Goal: Transaction & Acquisition: Purchase product/service

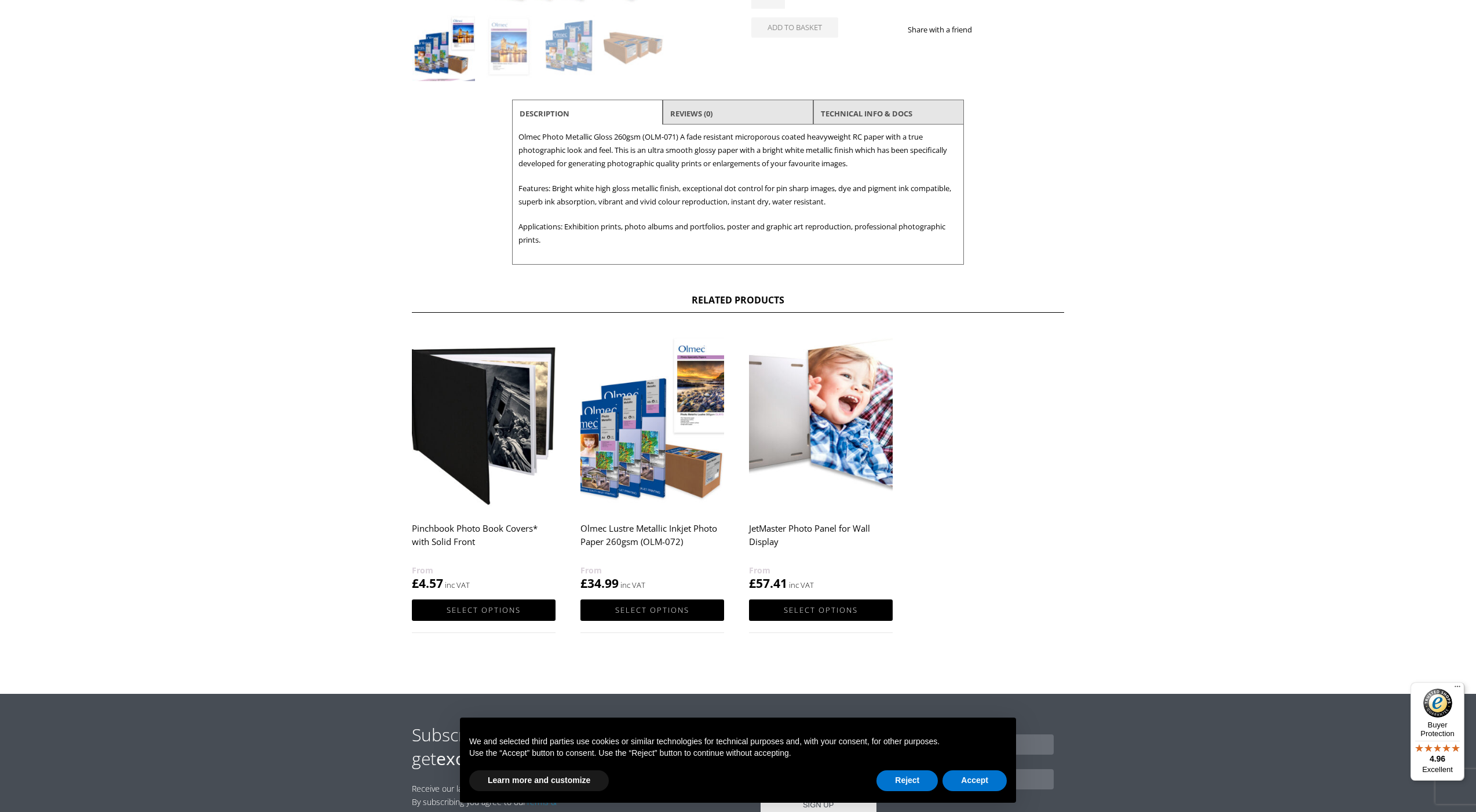
scroll to position [377, 0]
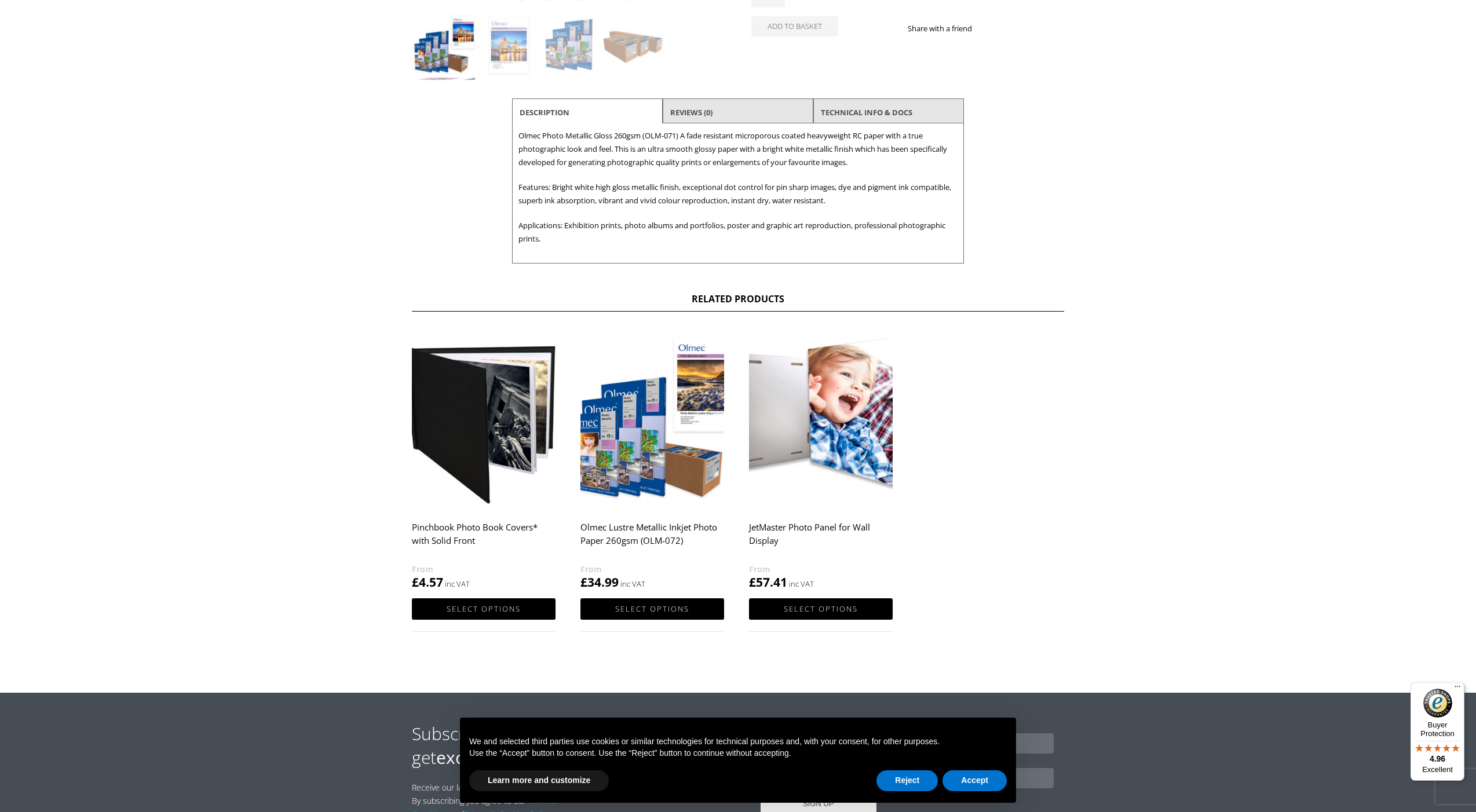
click at [472, 526] on h2 "Pinchbook Photo Book Covers* with Solid Front" at bounding box center [484, 539] width 144 height 46
click at [474, 464] on img at bounding box center [484, 418] width 144 height 180
click at [468, 608] on link "Select options" at bounding box center [484, 609] width 144 height 21
click at [442, 603] on link "Select options" at bounding box center [484, 609] width 144 height 21
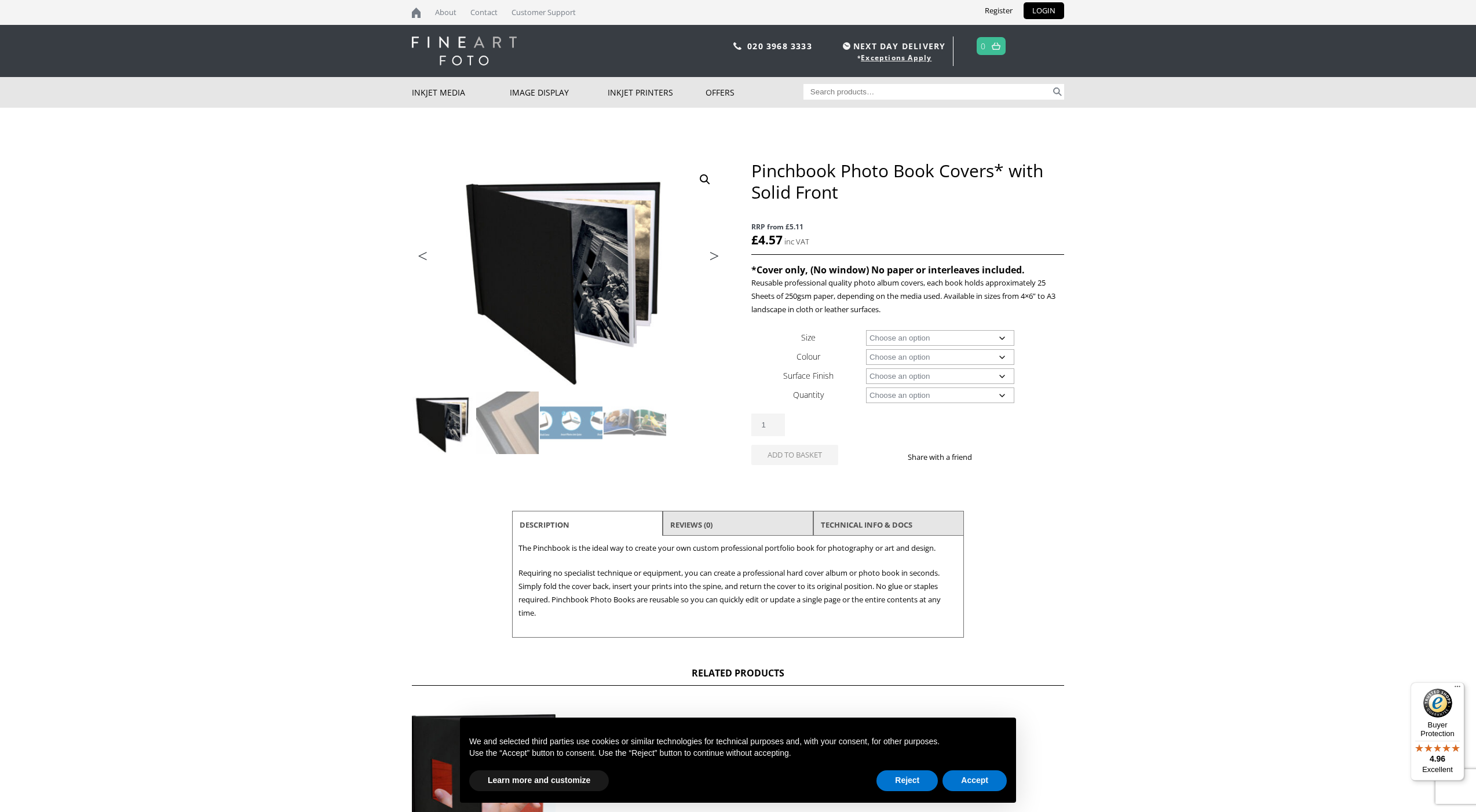
click at [444, 429] on img at bounding box center [443, 423] width 63 height 63
click at [523, 424] on img at bounding box center [507, 423] width 63 height 63
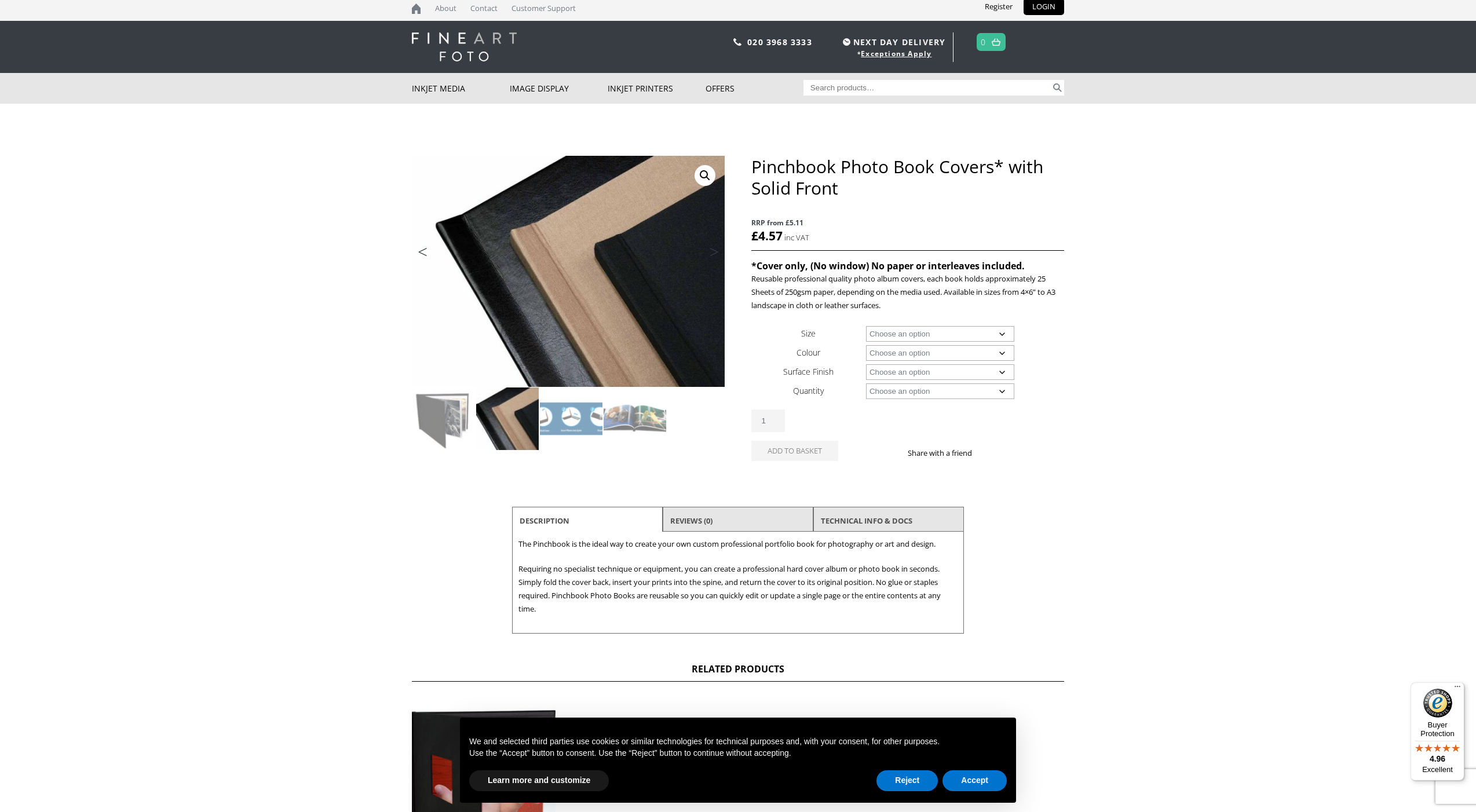
scroll to position [7, 0]
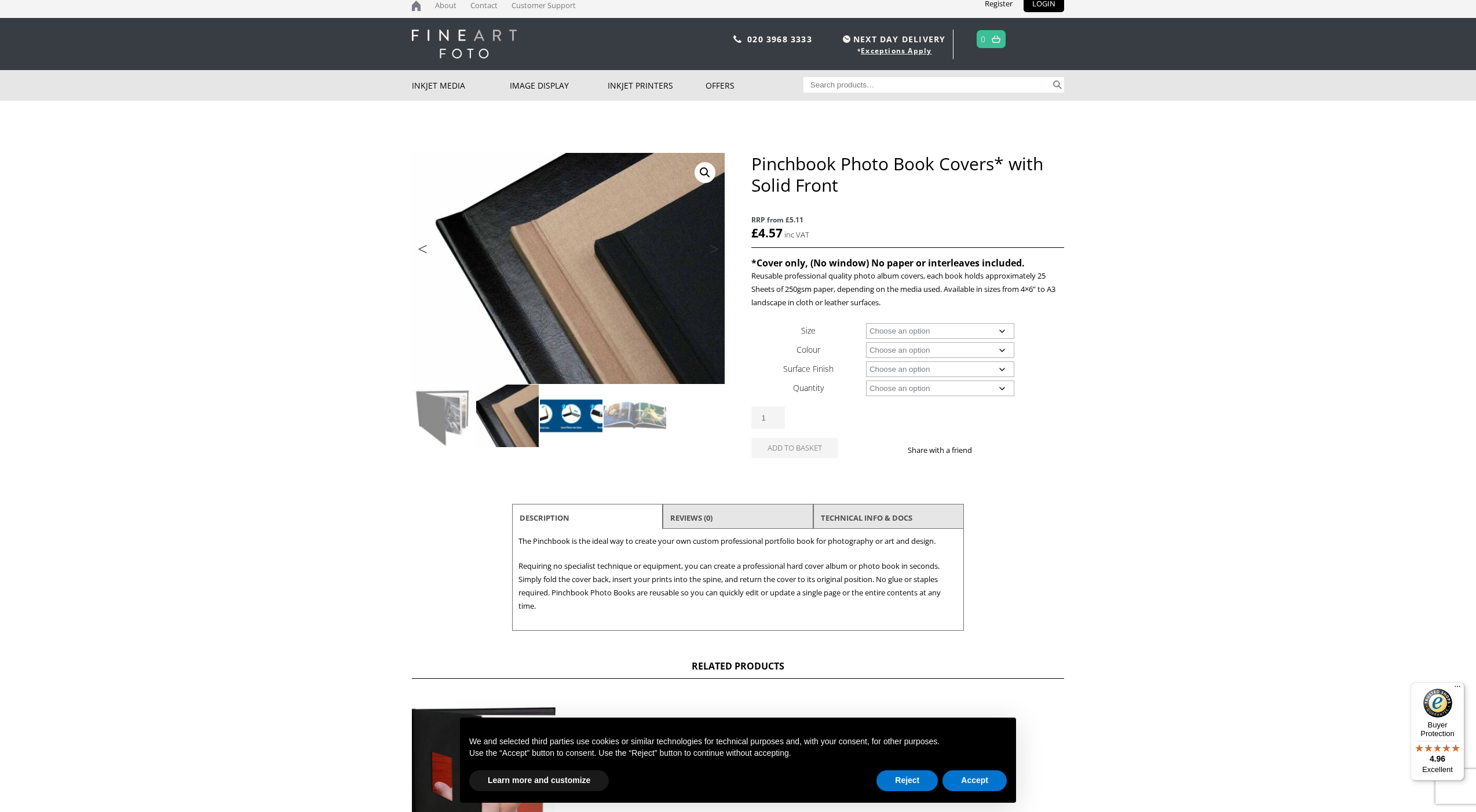
click at [561, 414] on img at bounding box center [571, 416] width 63 height 63
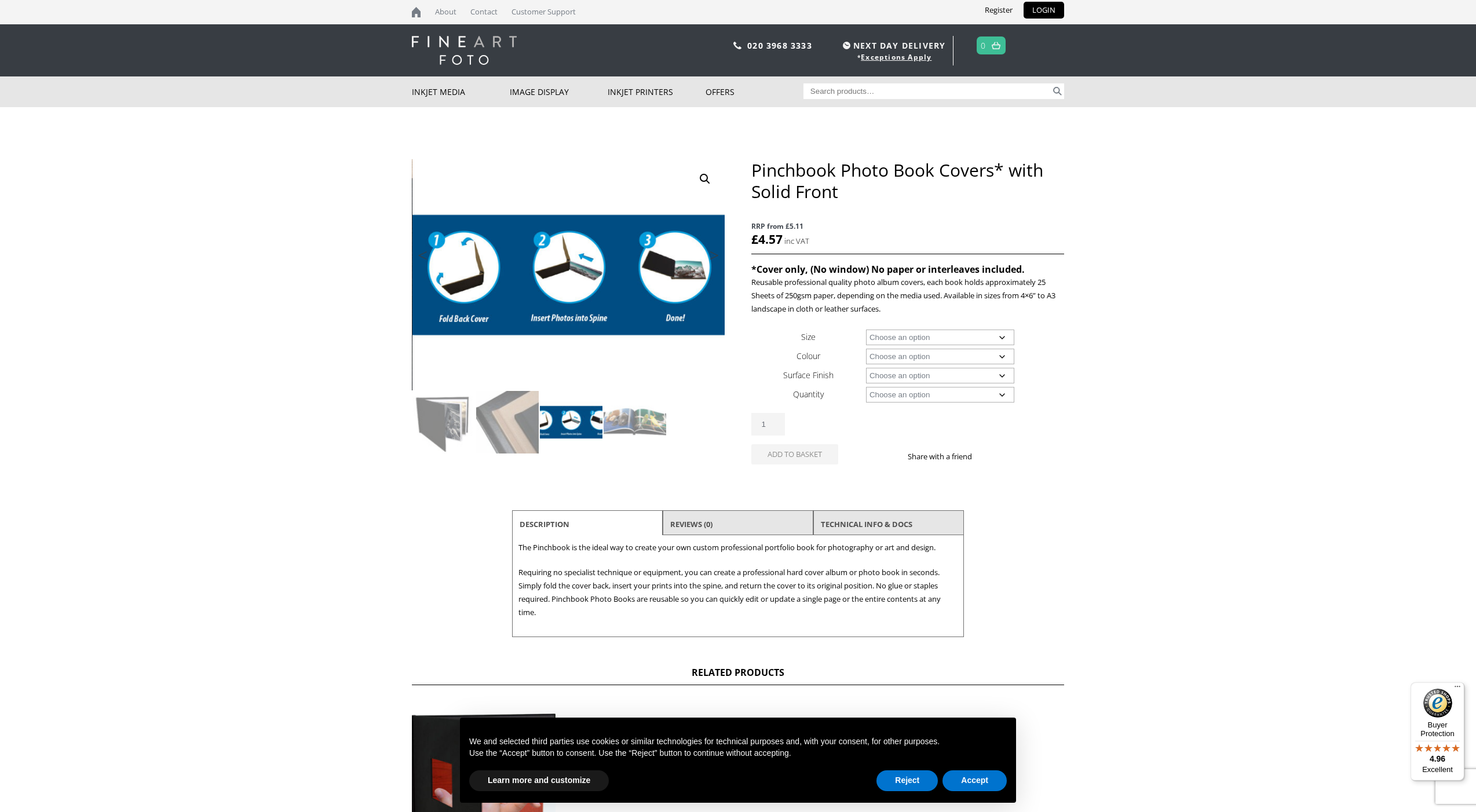
scroll to position [3, 0]
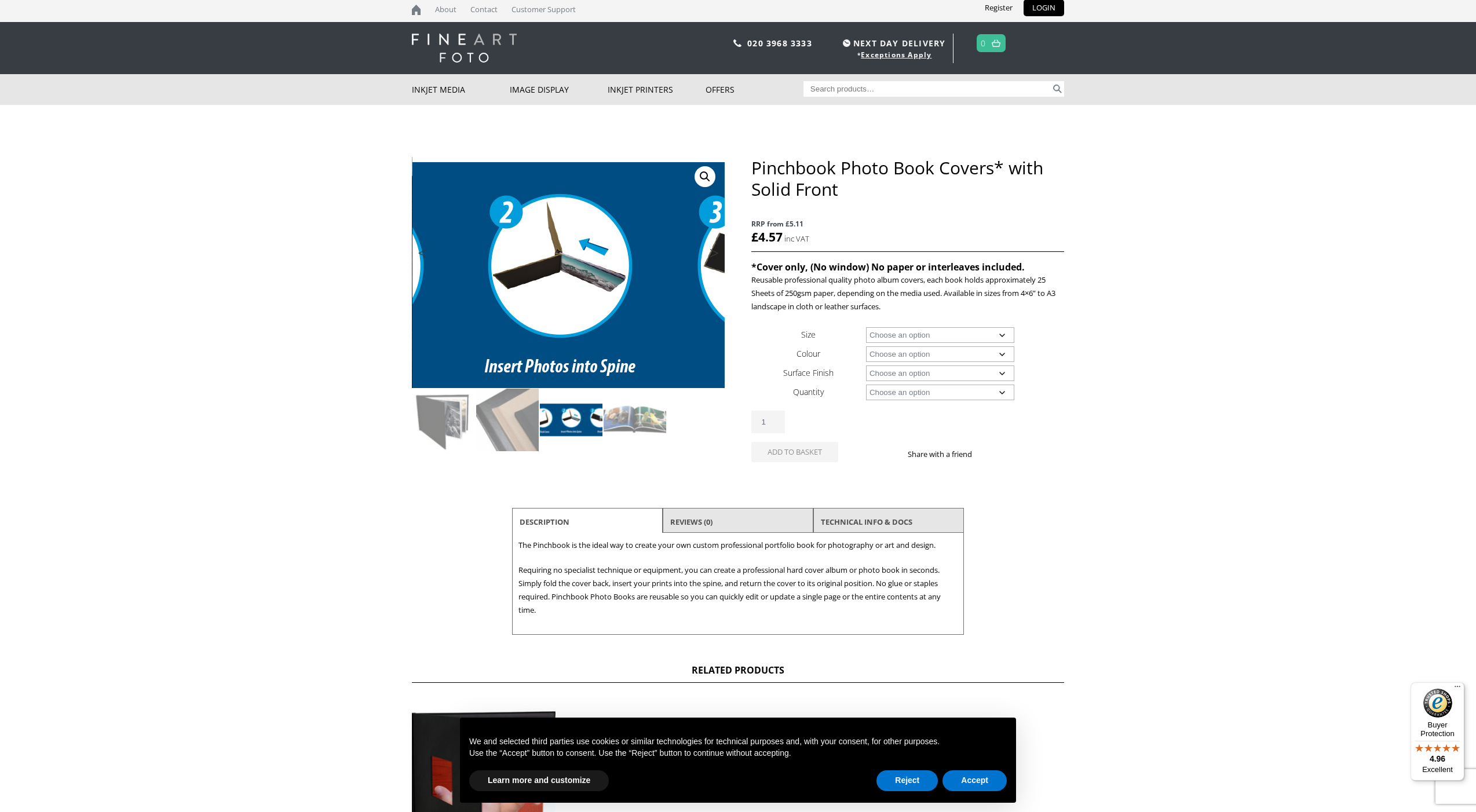
click at [579, 264] on div "🔍 Previous Next" at bounding box center [568, 305] width 313 height 298
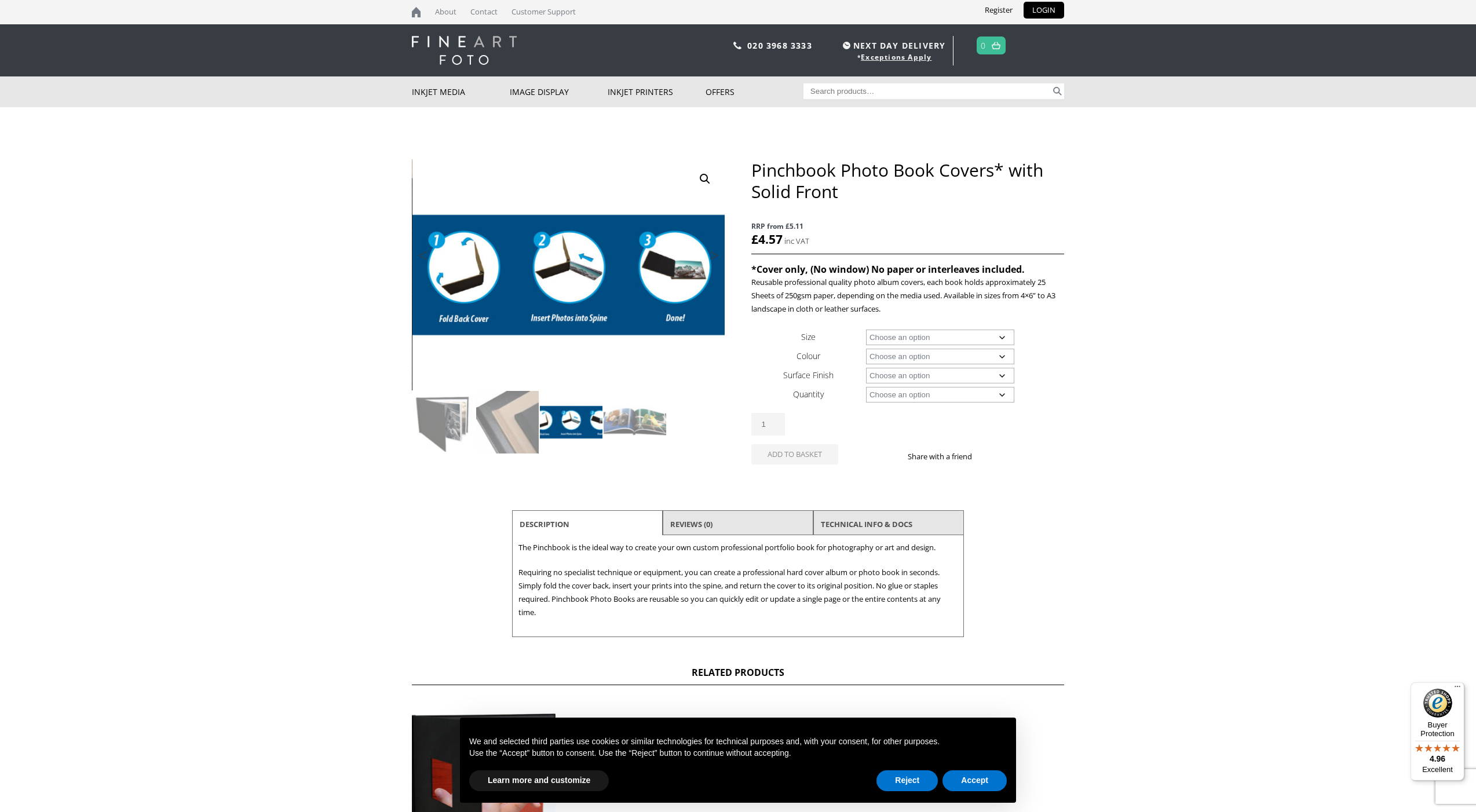
scroll to position [1, 1]
click at [578, 266] on img at bounding box center [559, 283] width 620 height 458
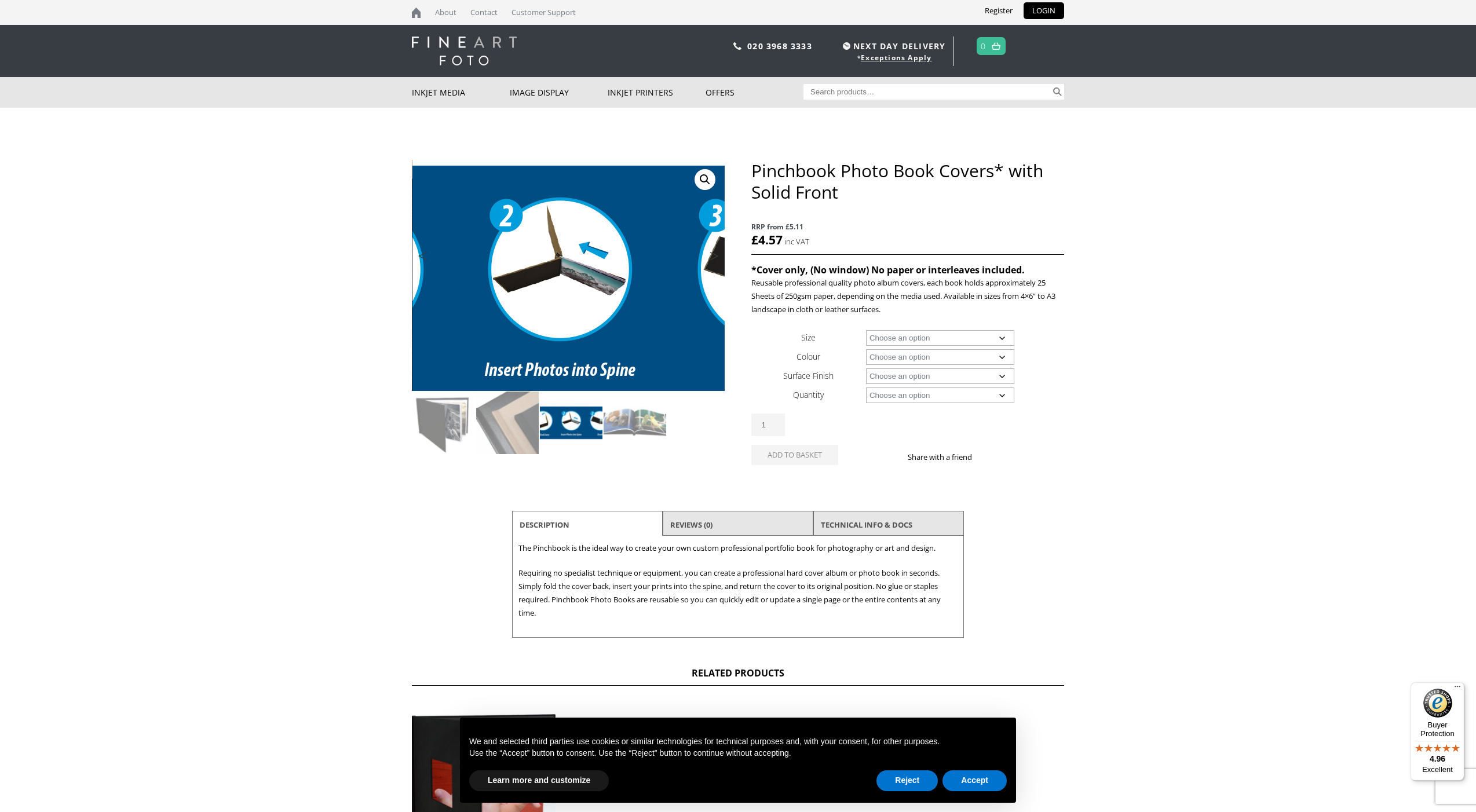
scroll to position [0, 0]
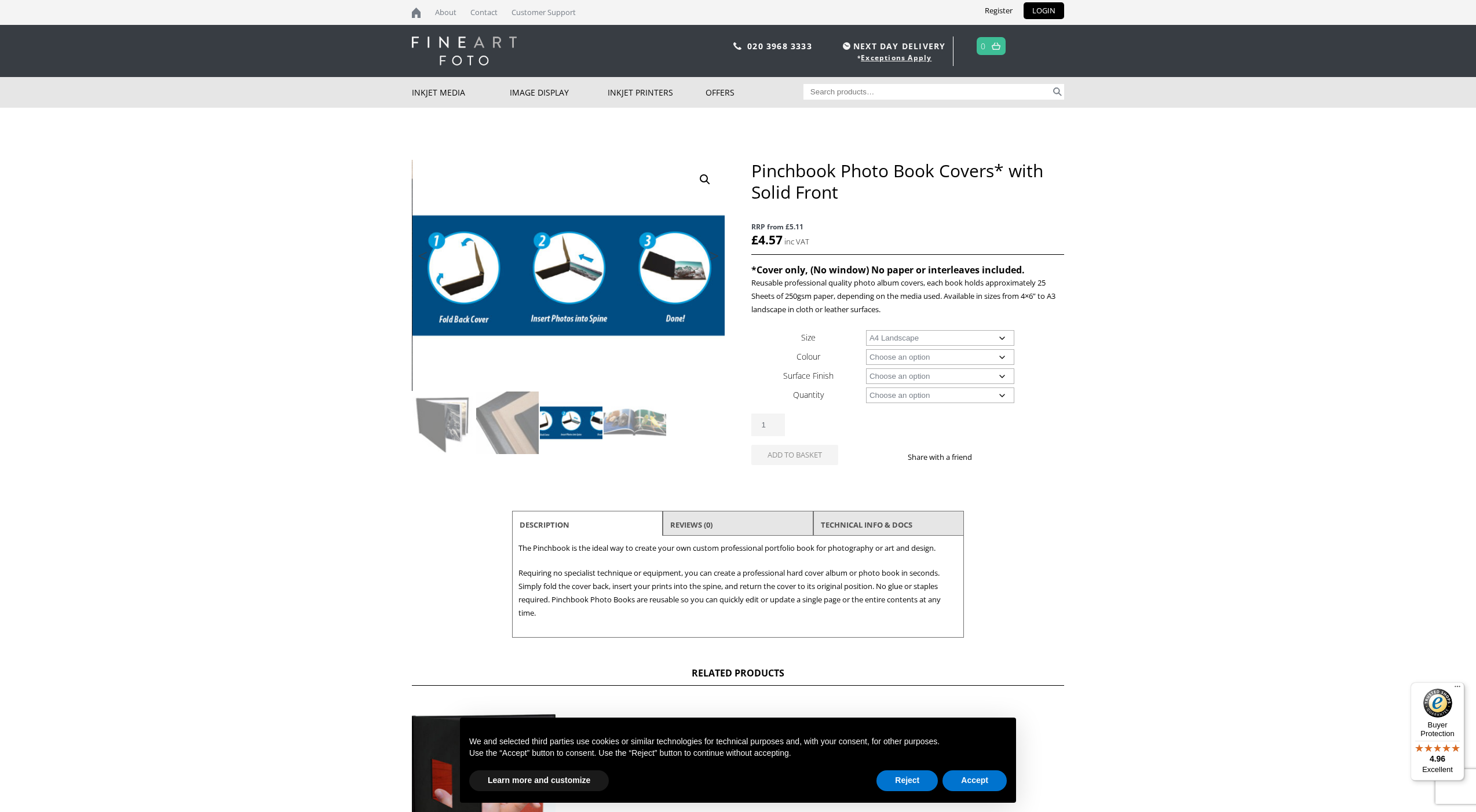
select select "a4-landscape"
select select "black"
select select "a4-landscape"
select select "leather"
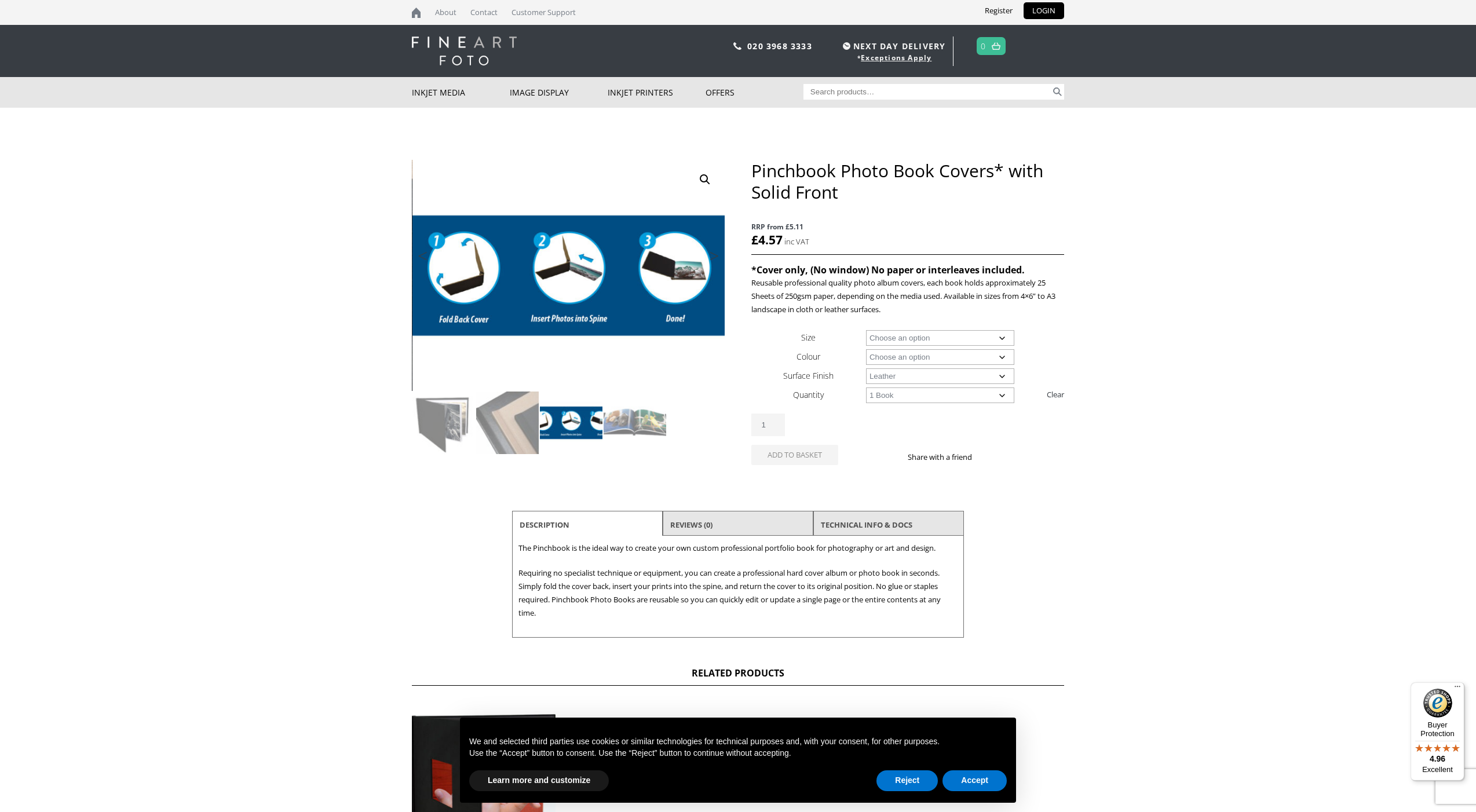
select select "1-book"
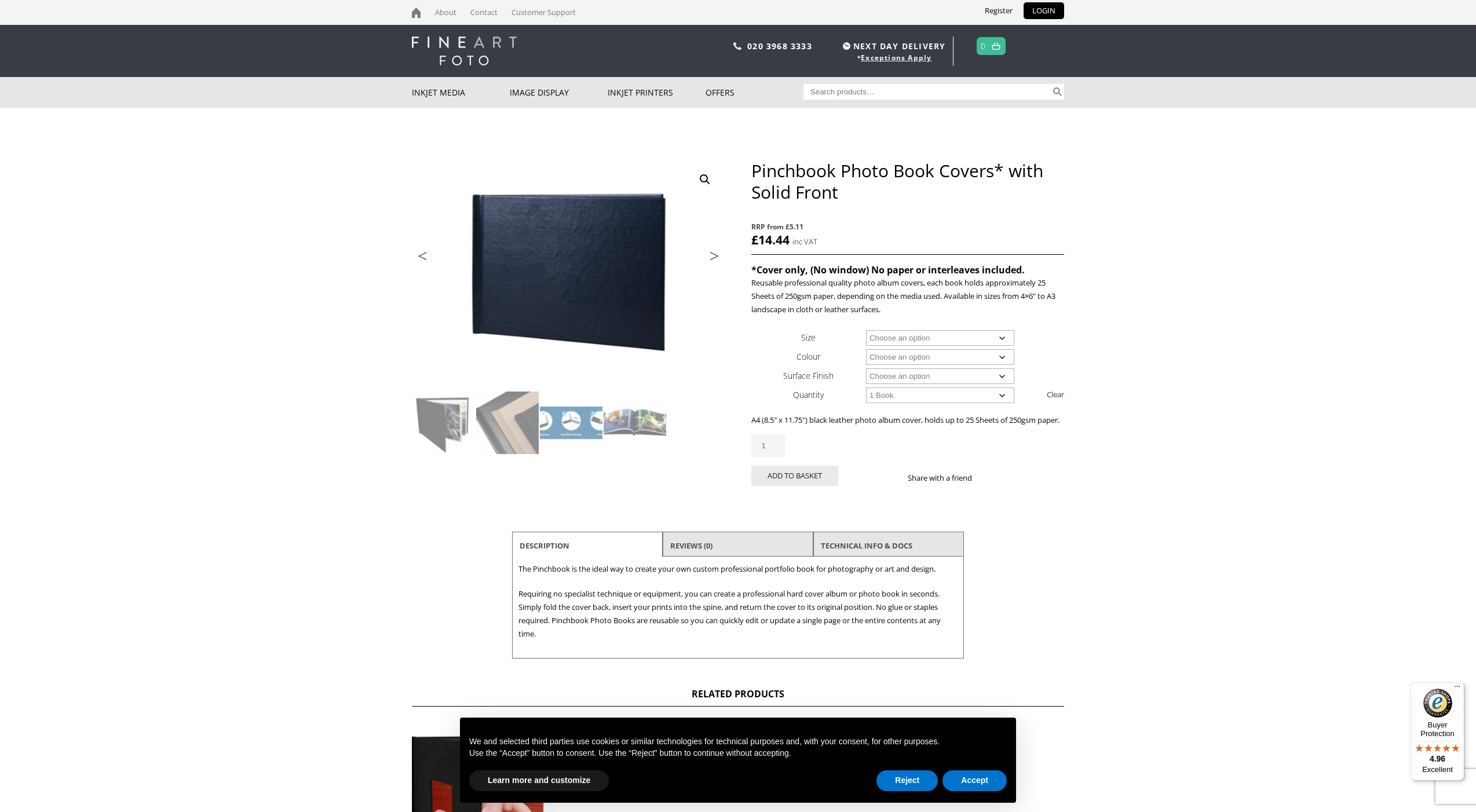
click at [599, 264] on ul "Previous Next" at bounding box center [568, 258] width 313 height 17
click at [702, 180] on link "🔍" at bounding box center [705, 180] width 21 height 21
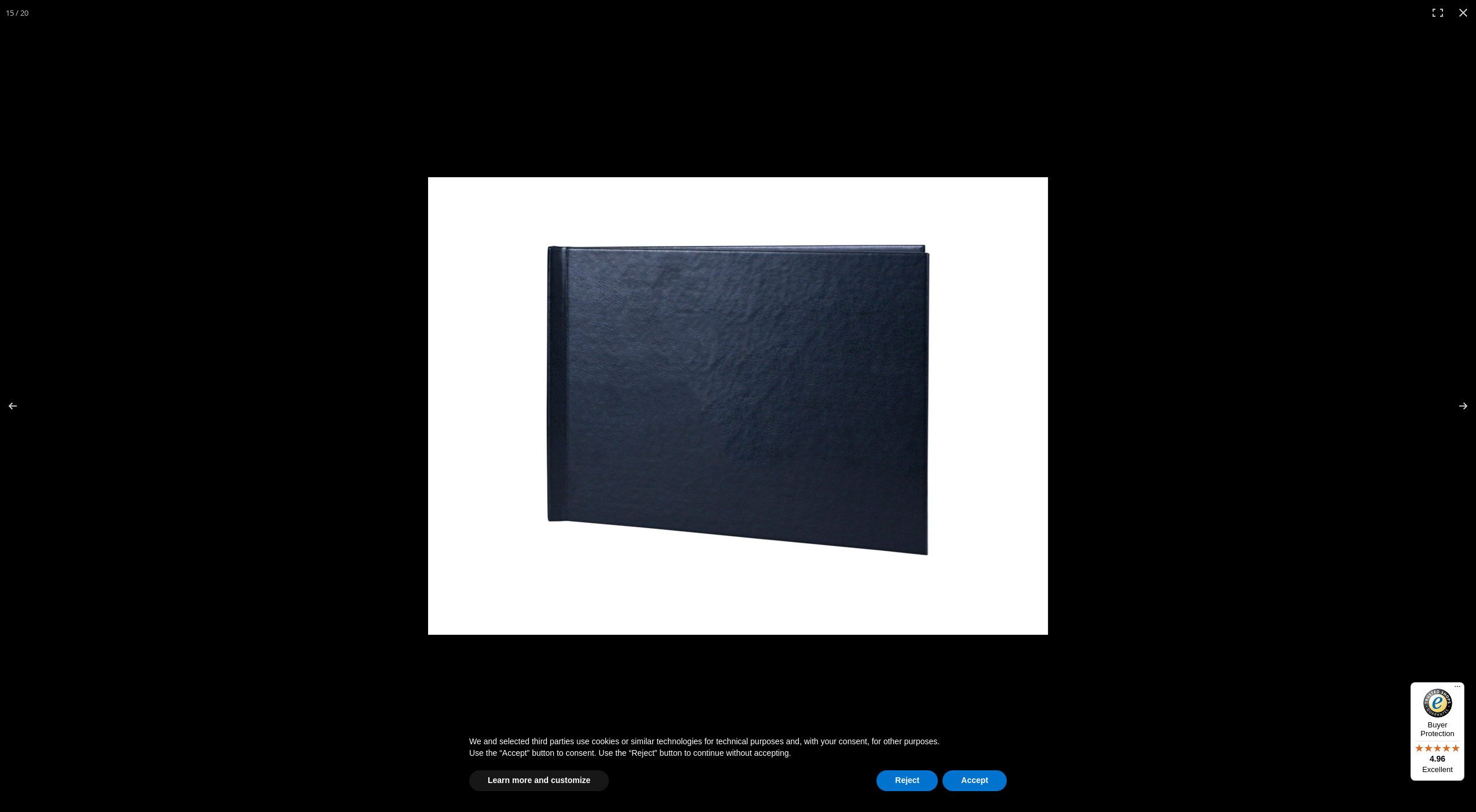
click at [911, 340] on img at bounding box center [738, 406] width 620 height 458
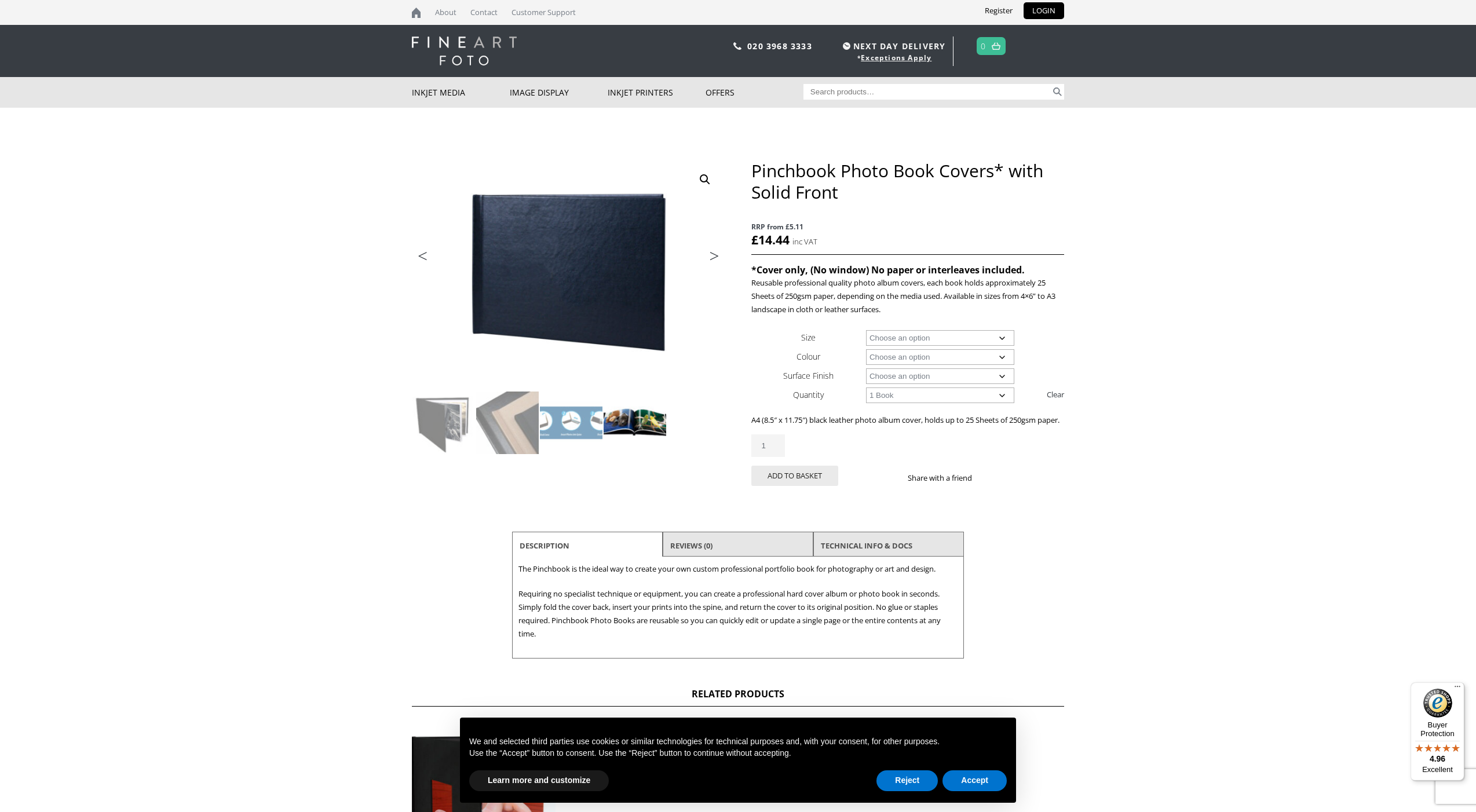
click at [628, 425] on img at bounding box center [635, 423] width 63 height 63
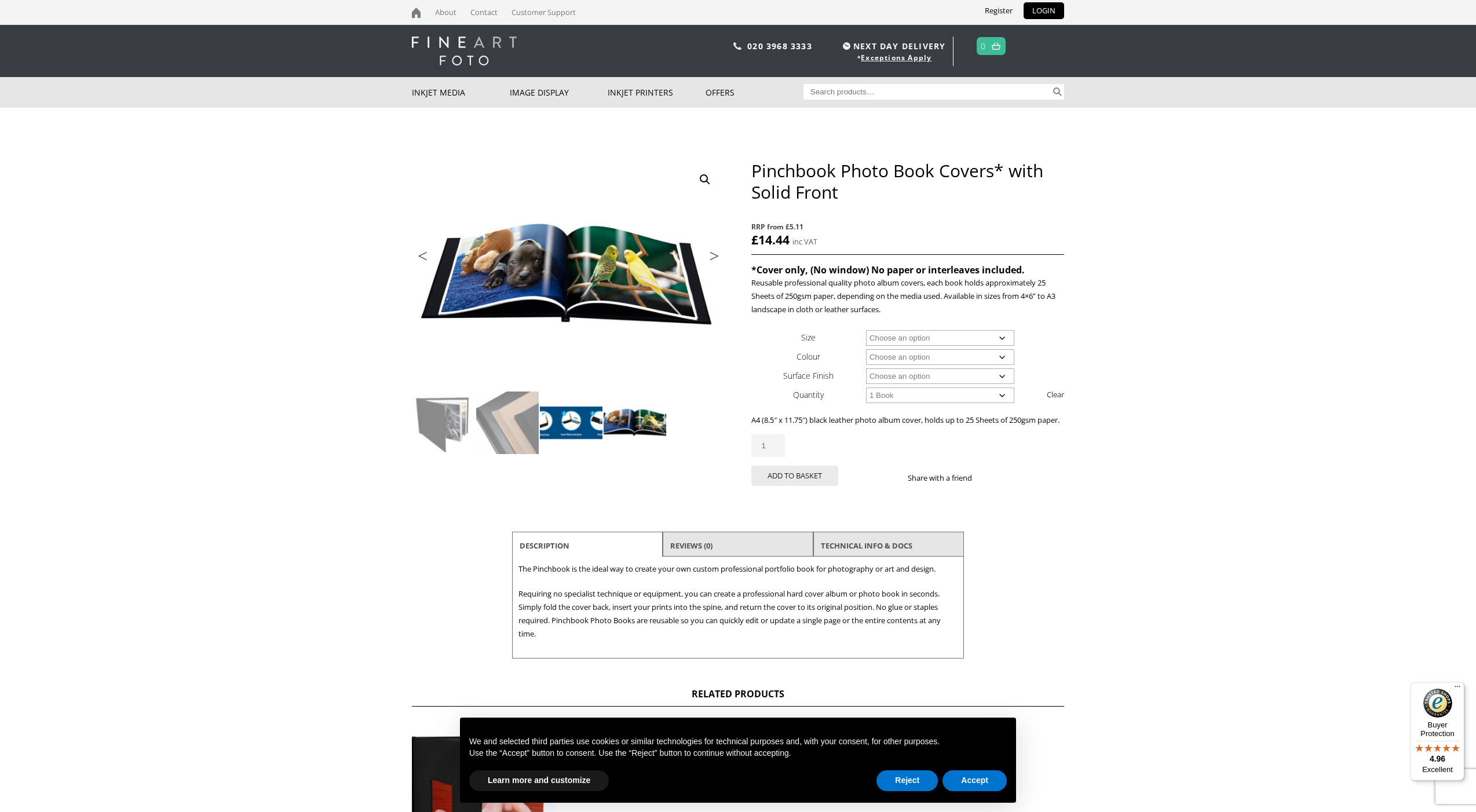
click at [579, 426] on img at bounding box center [571, 423] width 63 height 63
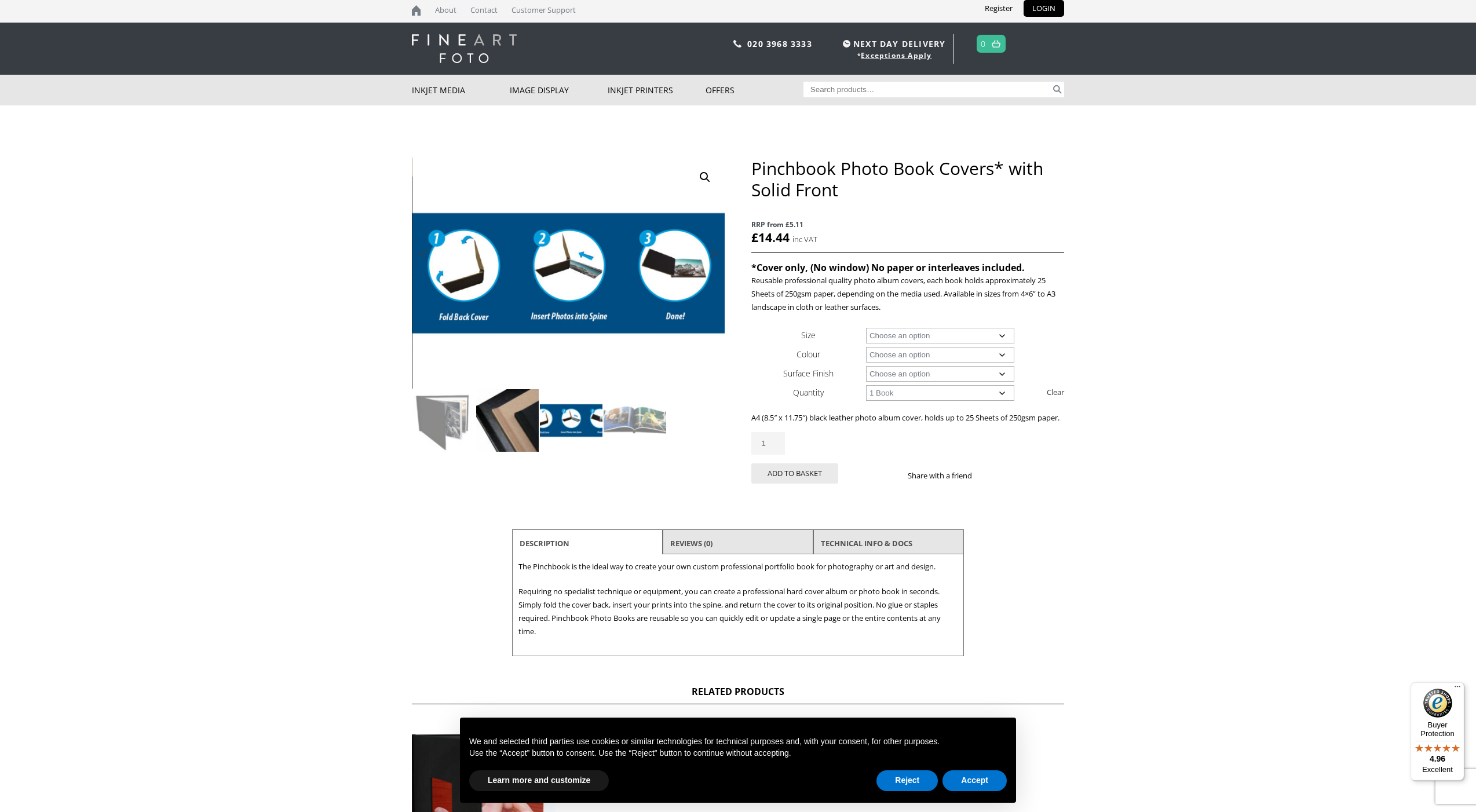
scroll to position [6, 1]
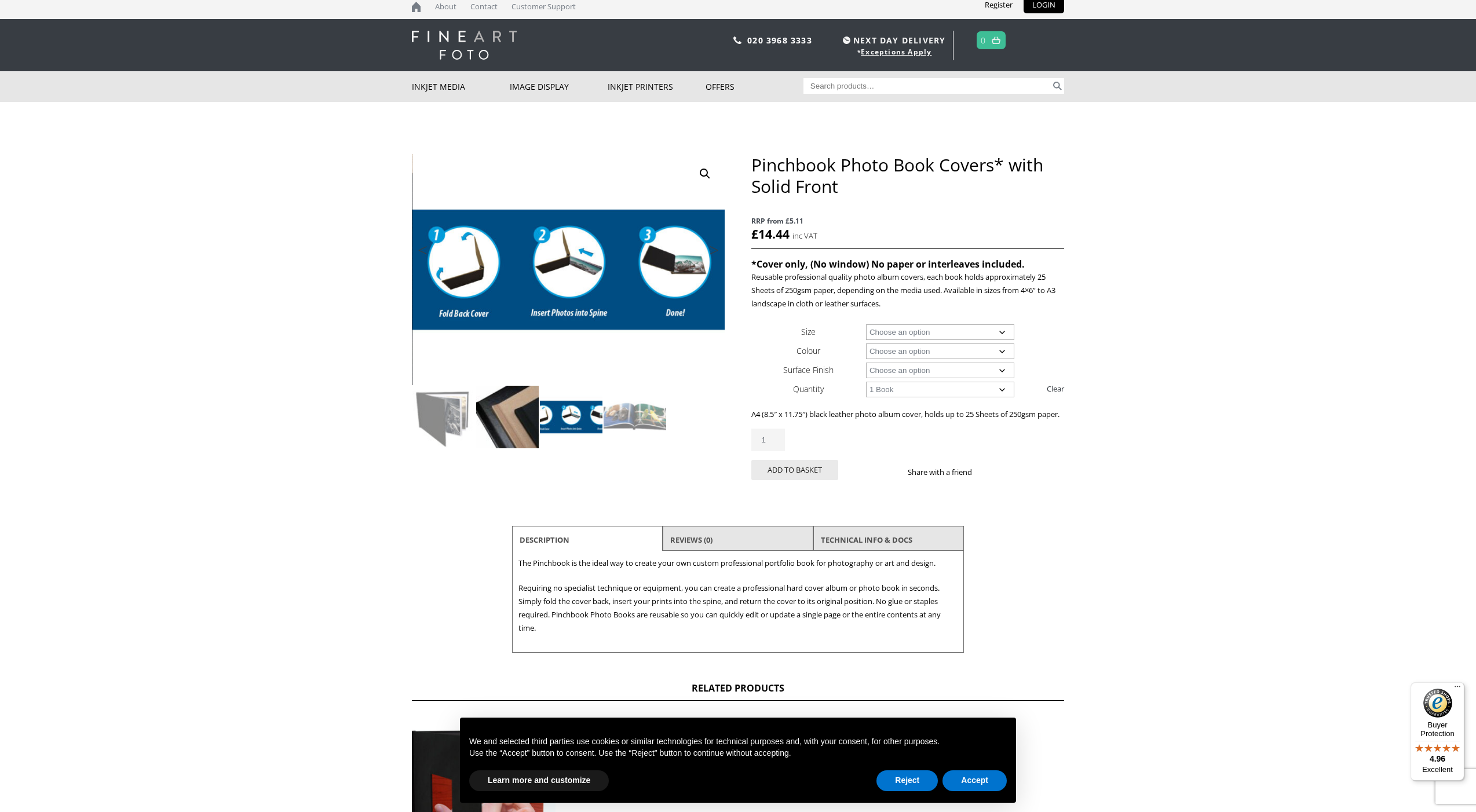
click at [514, 420] on img at bounding box center [507, 417] width 63 height 63
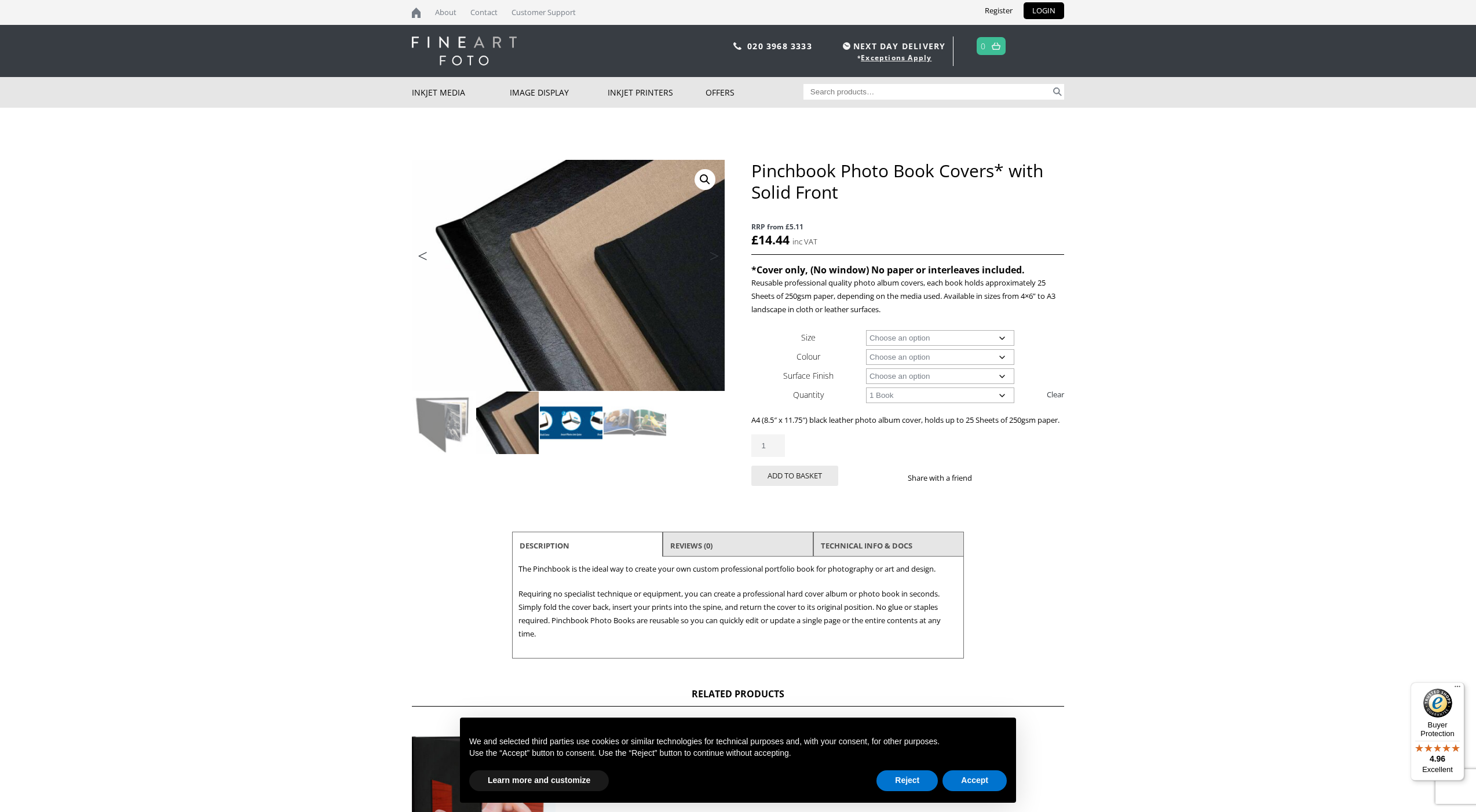
scroll to position [0, 1]
click at [572, 422] on img at bounding box center [571, 423] width 63 height 63
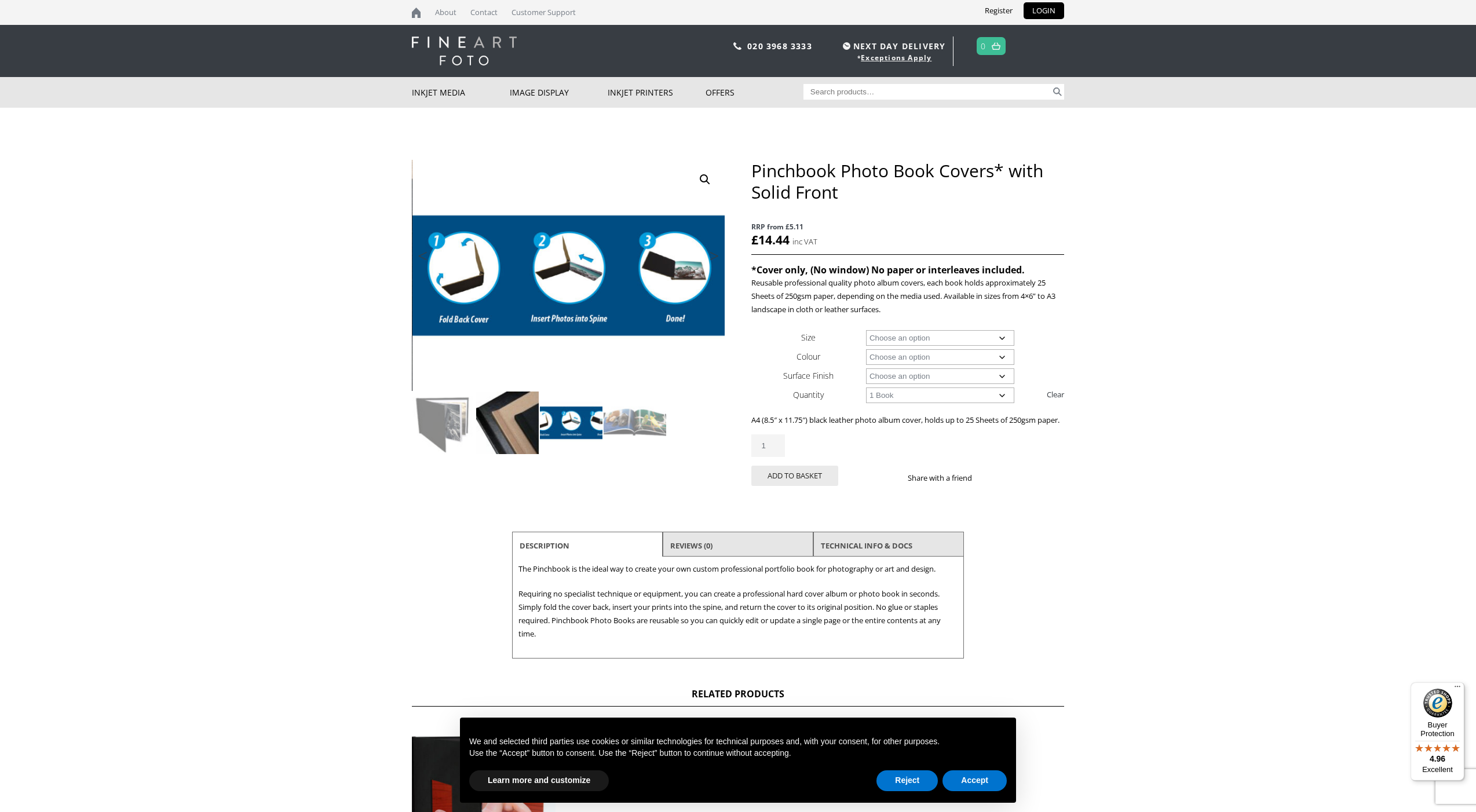
click at [510, 423] on img at bounding box center [507, 423] width 63 height 63
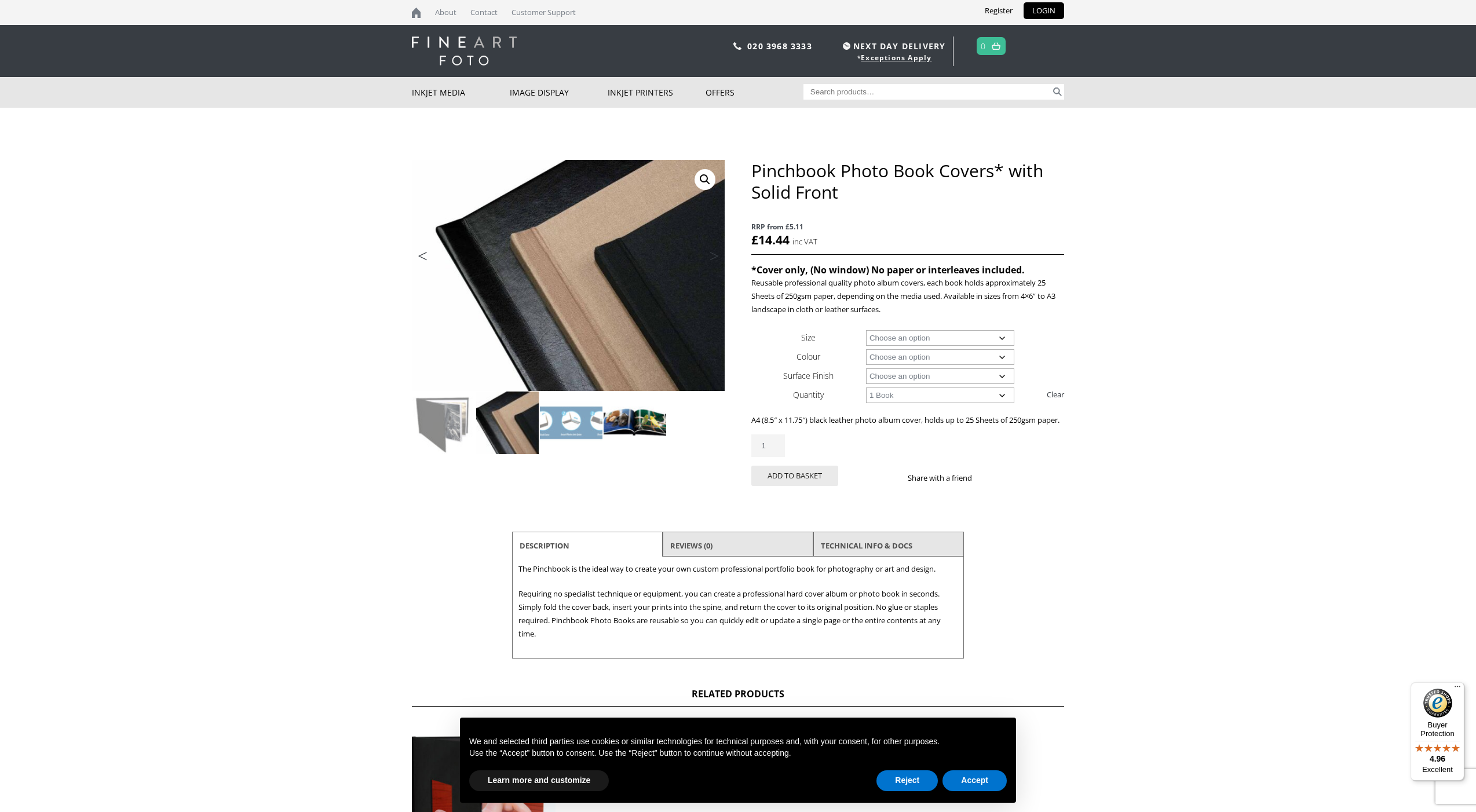
click at [607, 420] on img at bounding box center [635, 423] width 63 height 63
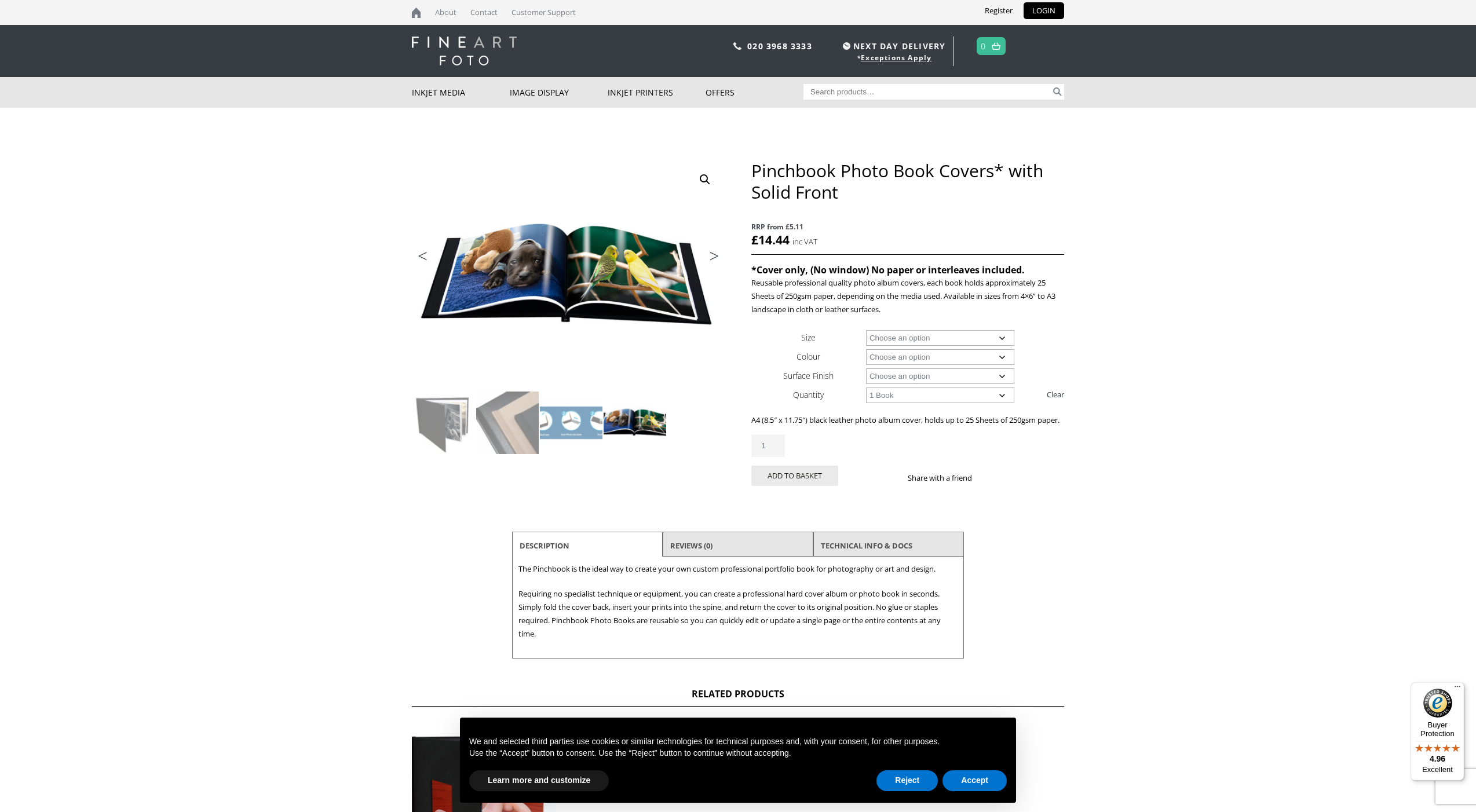
scroll to position [0, 0]
click at [717, 256] on link "Next" at bounding box center [708, 259] width 33 height 11
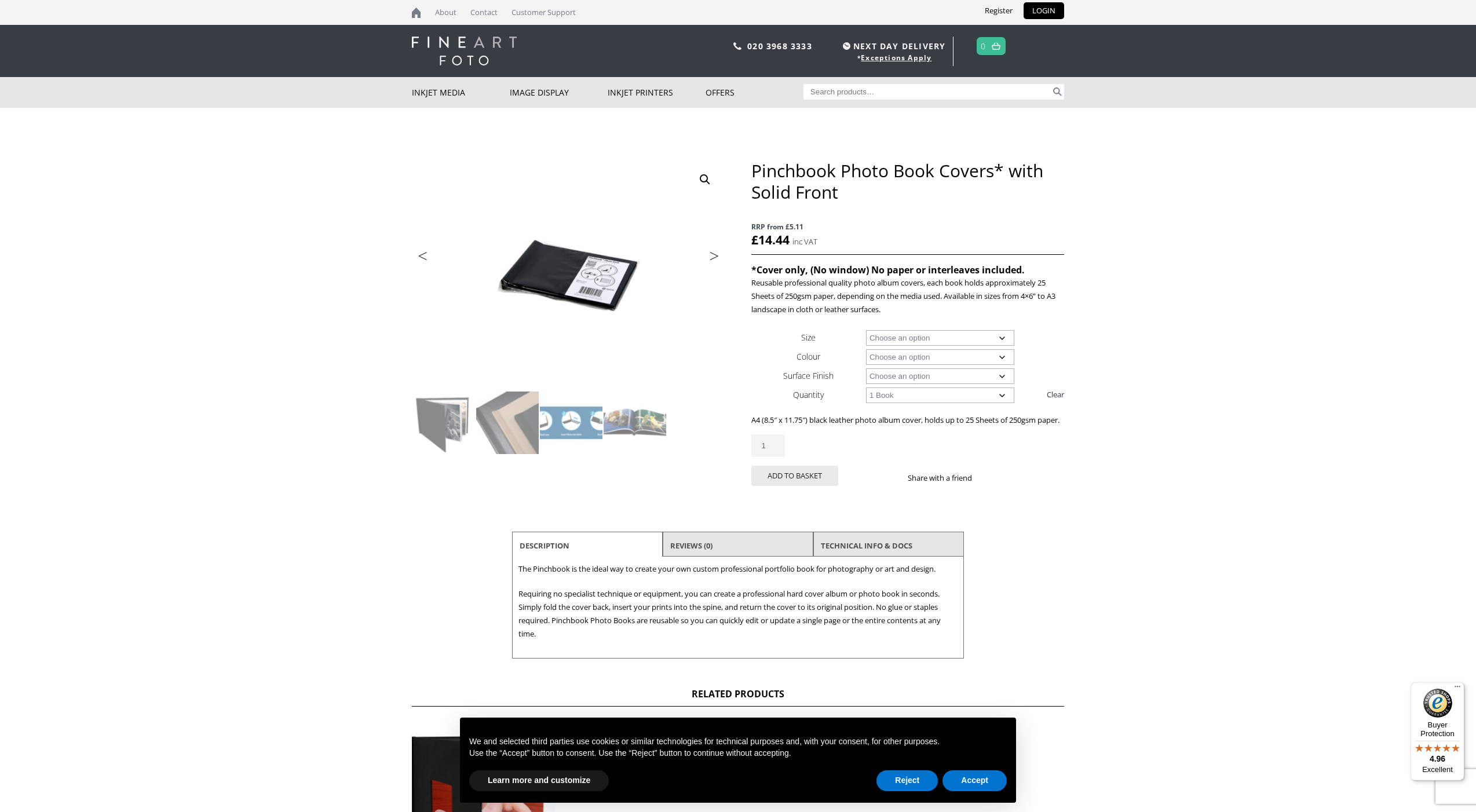
click at [712, 257] on link "Next" at bounding box center [708, 259] width 33 height 11
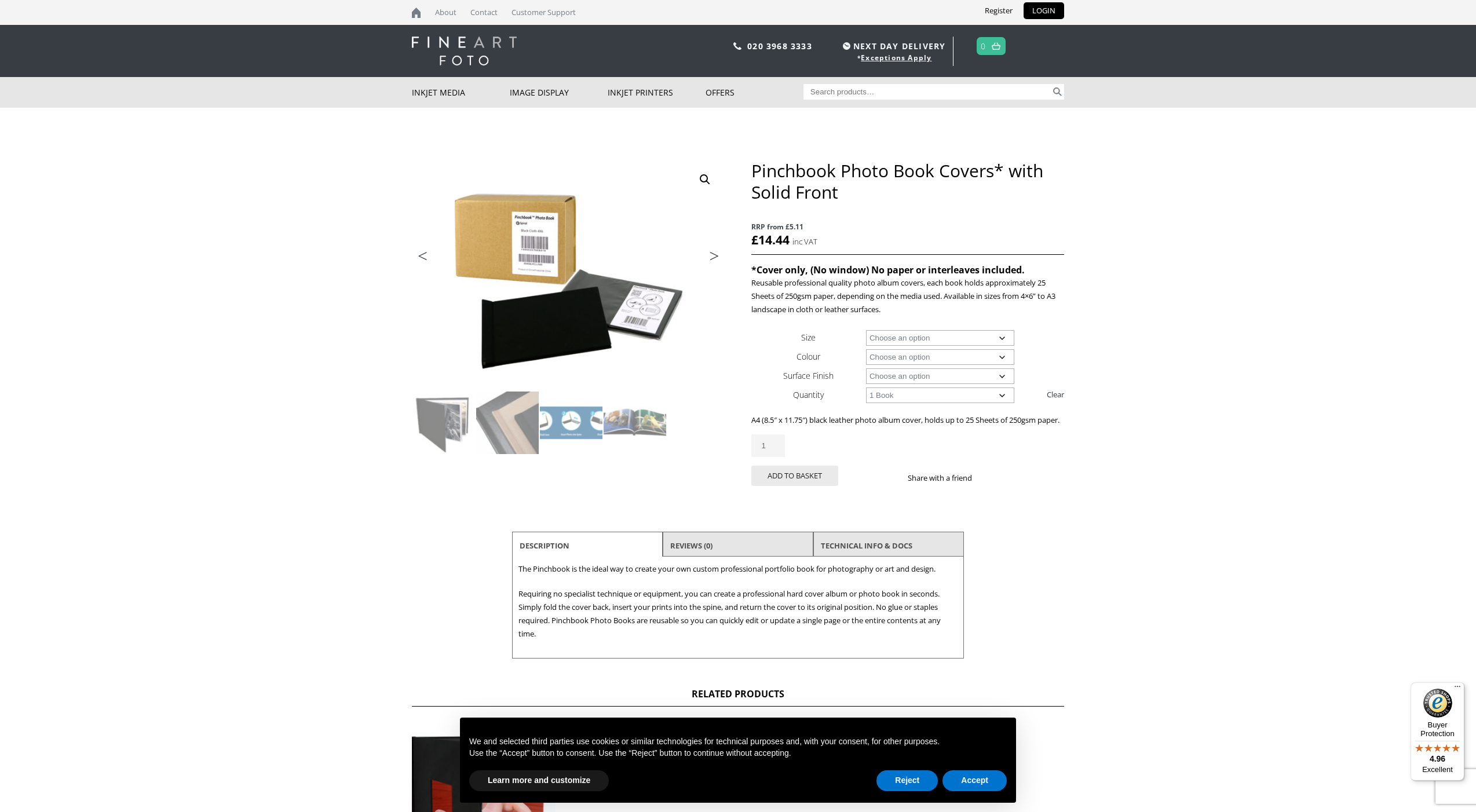
scroll to position [0, 1]
click at [708, 257] on li "Next" at bounding box center [708, 258] width 33 height 17
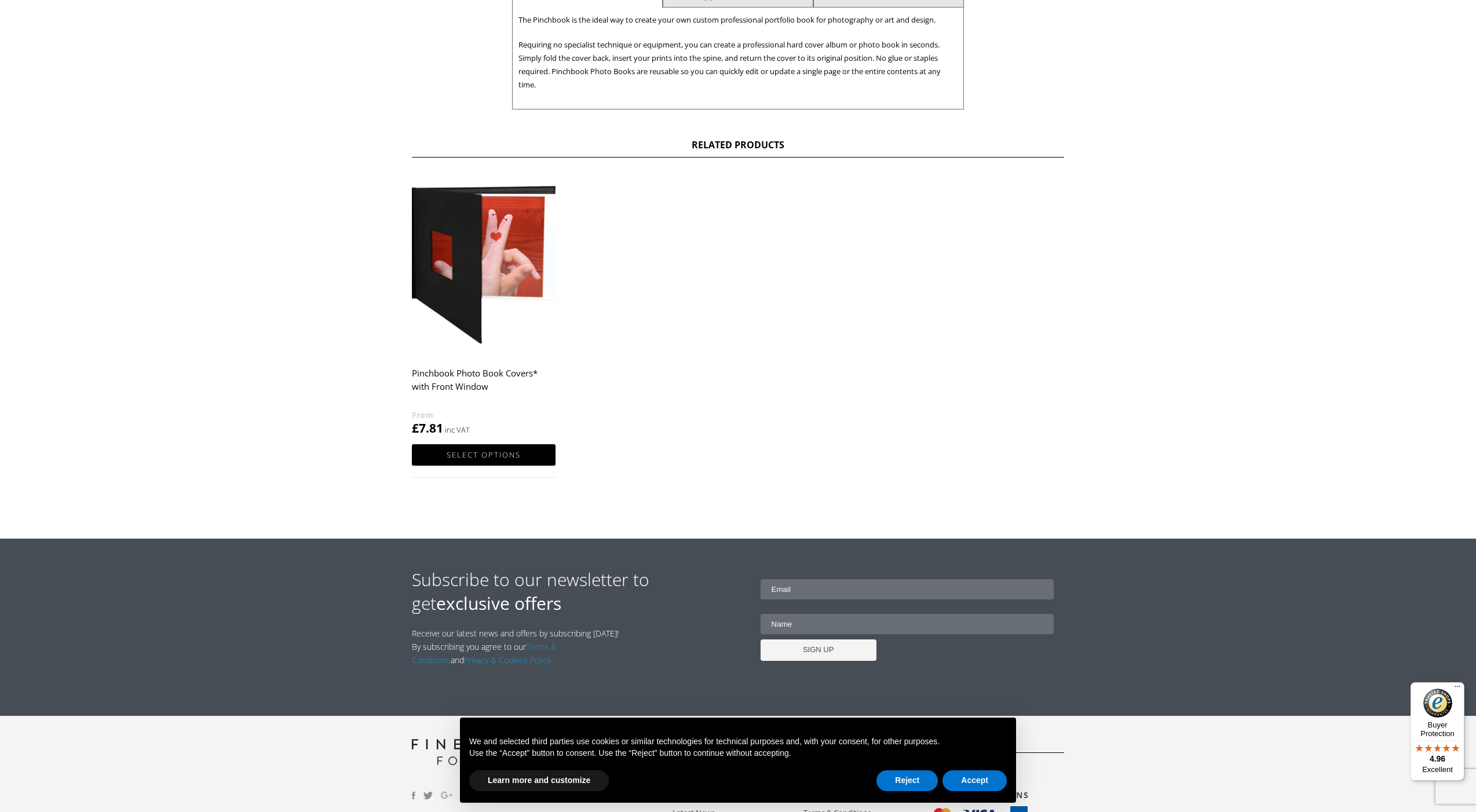
scroll to position [552, 0]
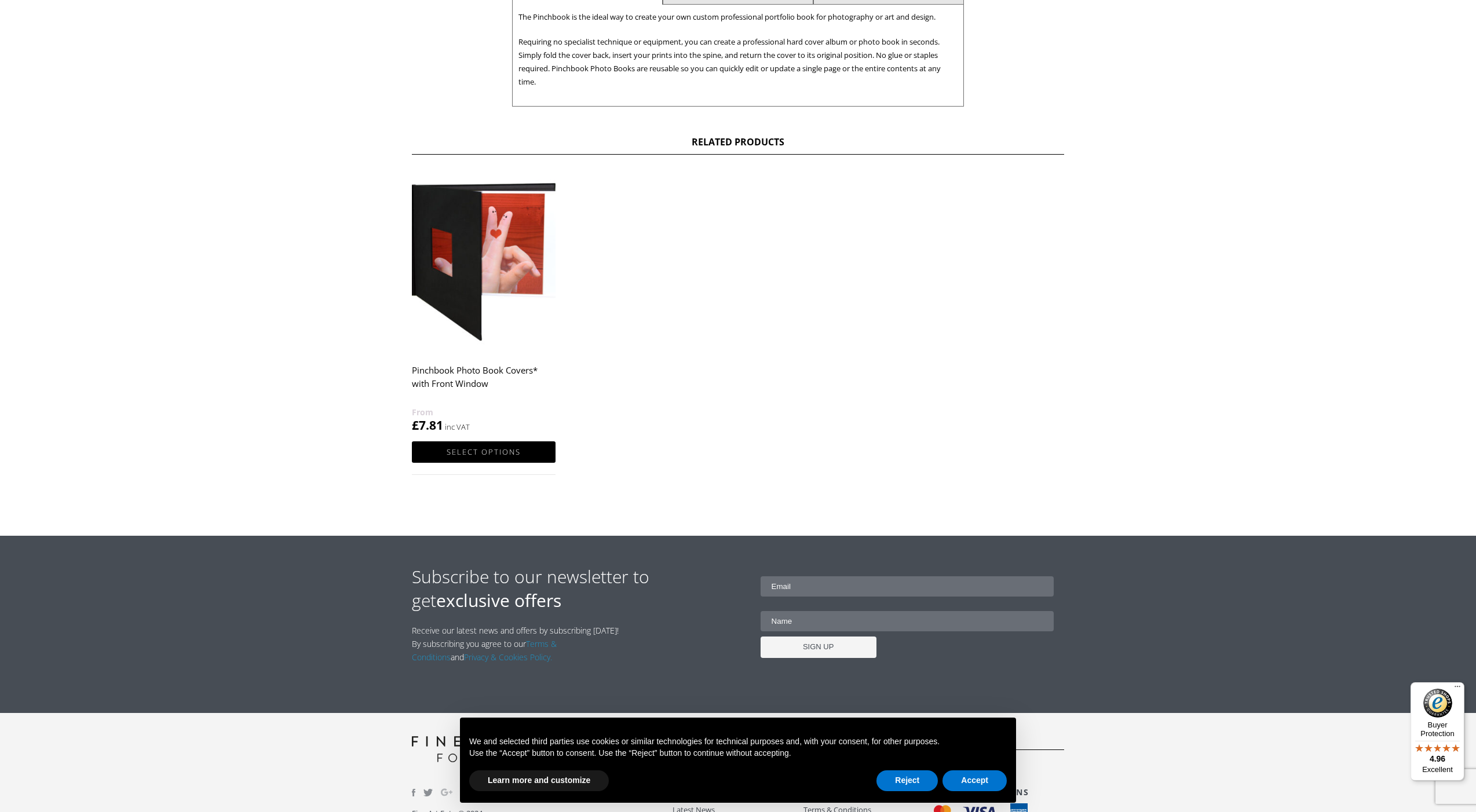
click at [493, 284] on img at bounding box center [484, 261] width 144 height 180
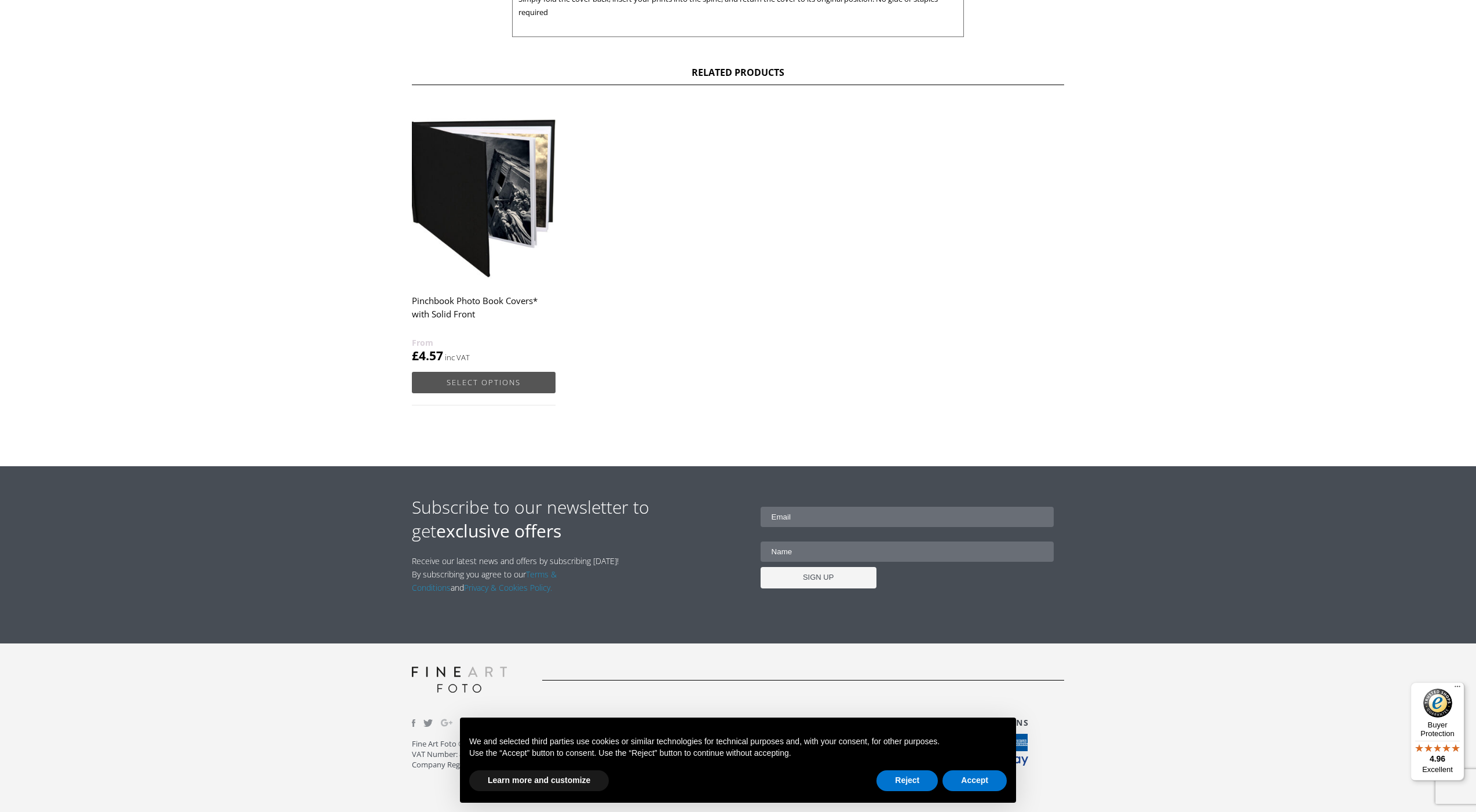
scroll to position [614, 0]
click at [468, 383] on link "Select options" at bounding box center [484, 383] width 144 height 21
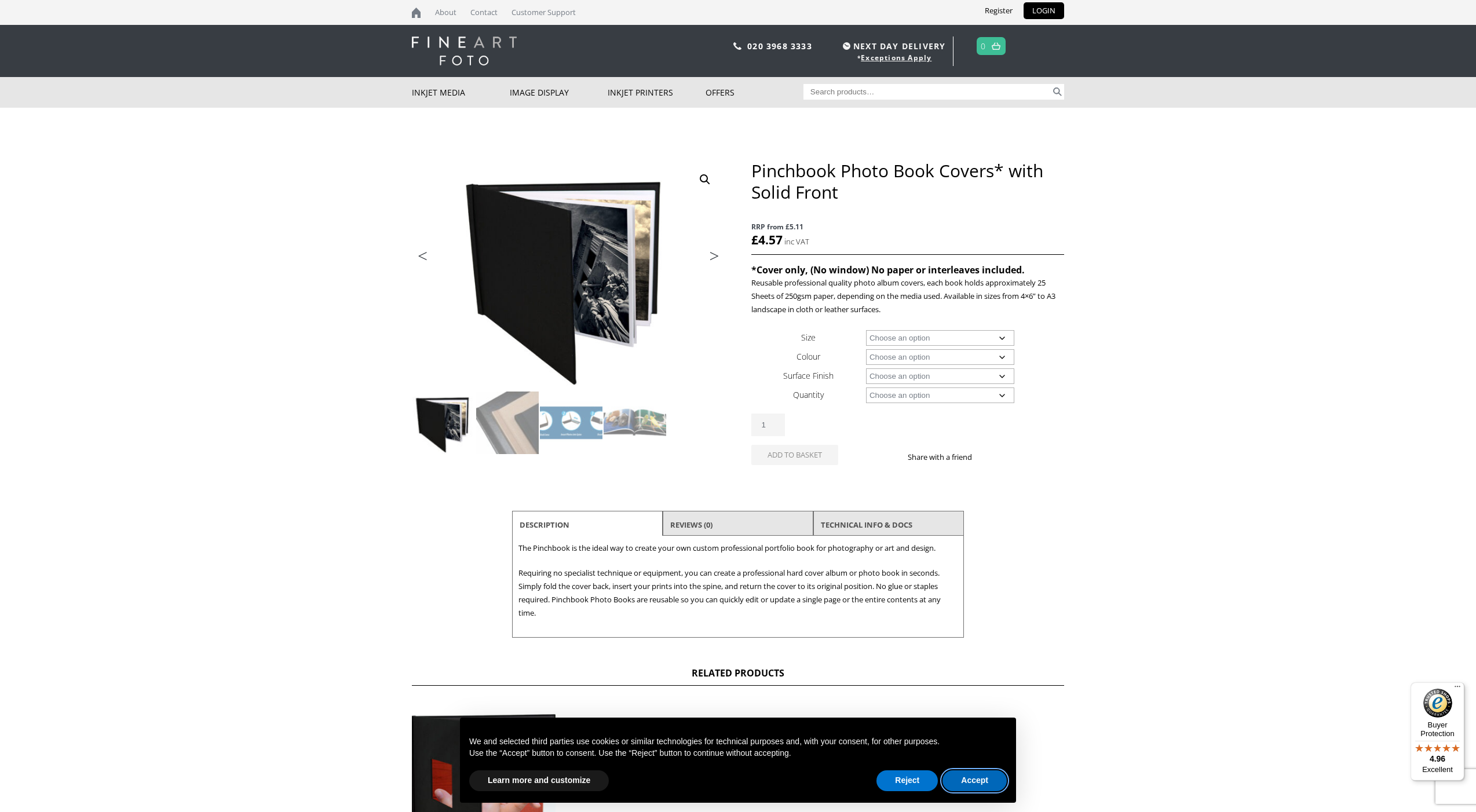
click at [961, 778] on button "Accept" at bounding box center [974, 781] width 64 height 21
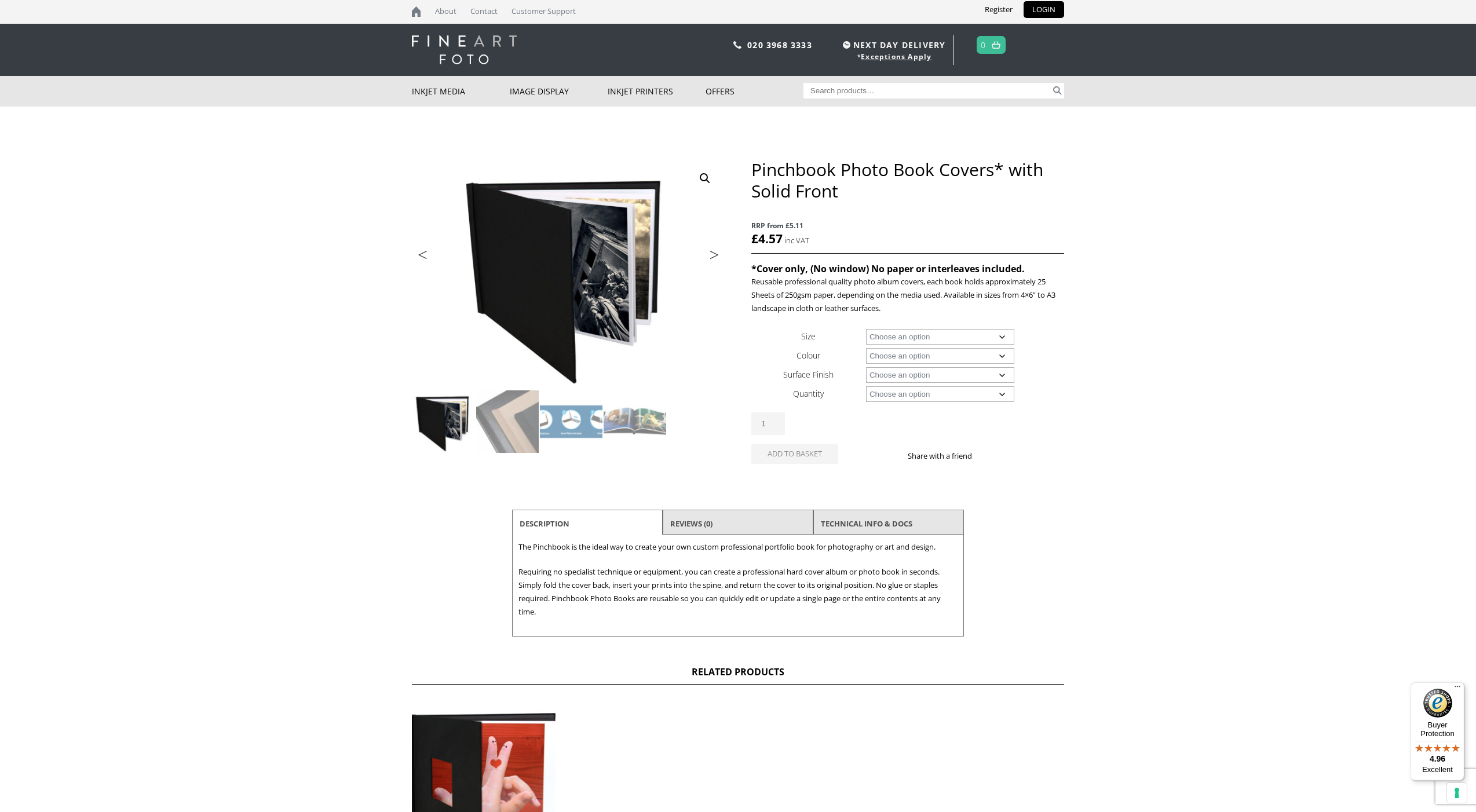
scroll to position [2, 0]
